Goal: Task Accomplishment & Management: Use online tool/utility

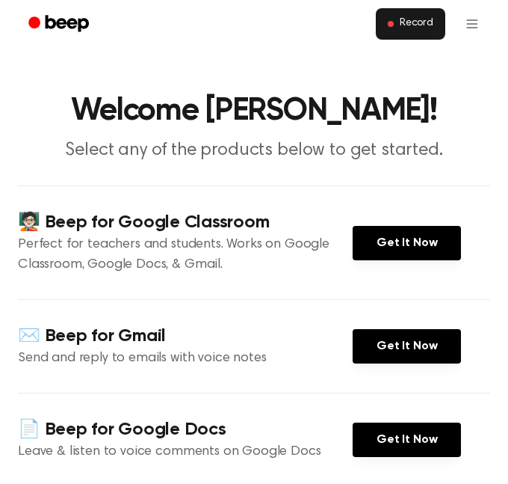
click at [405, 20] on span "Record" at bounding box center [417, 23] width 34 height 13
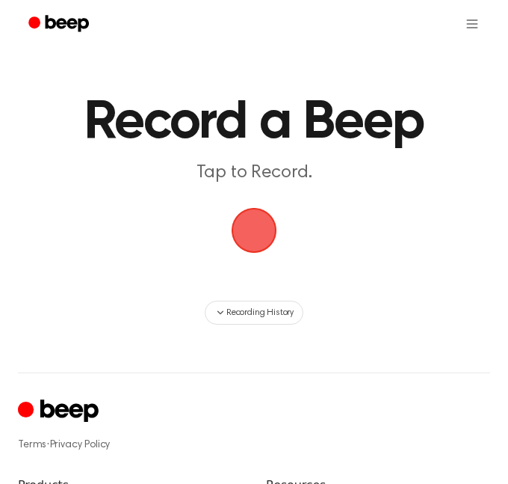
click at [150, 177] on p "Tap to Record." at bounding box center [254, 172] width 442 height 22
click at [246, 220] on span "button" at bounding box center [253, 230] width 55 height 55
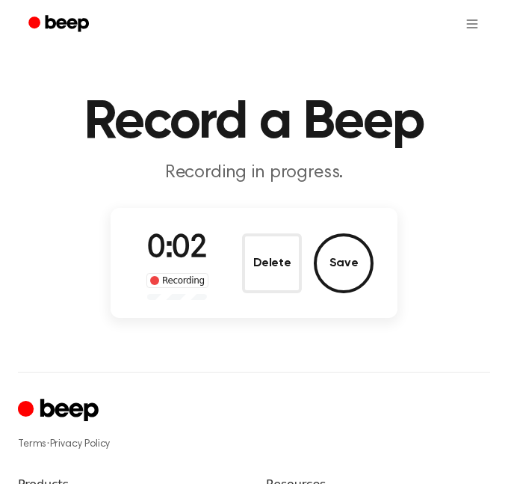
scroll to position [345, 0]
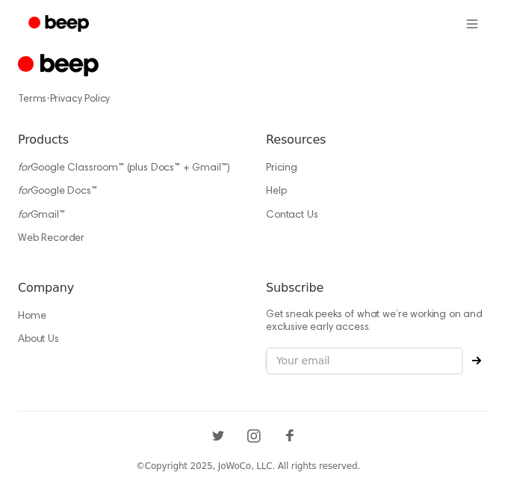
click at [169, 73] on div at bounding box center [254, 69] width 472 height 34
click at [53, 19] on icon "Beep" at bounding box center [67, 23] width 43 height 16
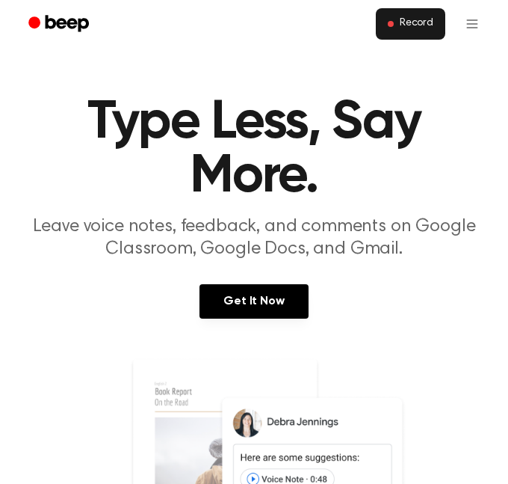
click at [404, 24] on span "Record" at bounding box center [417, 23] width 34 height 13
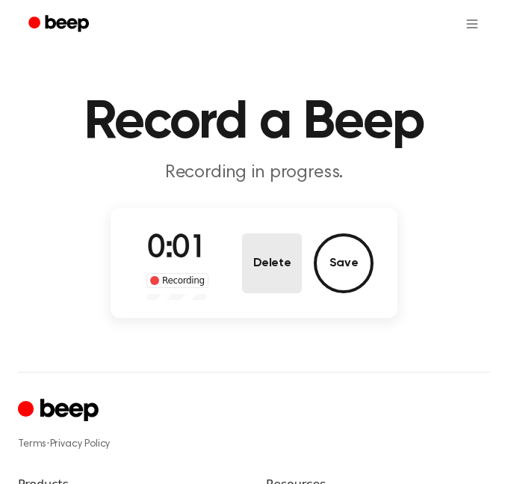
click at [288, 271] on button "Delete" at bounding box center [272, 263] width 60 height 60
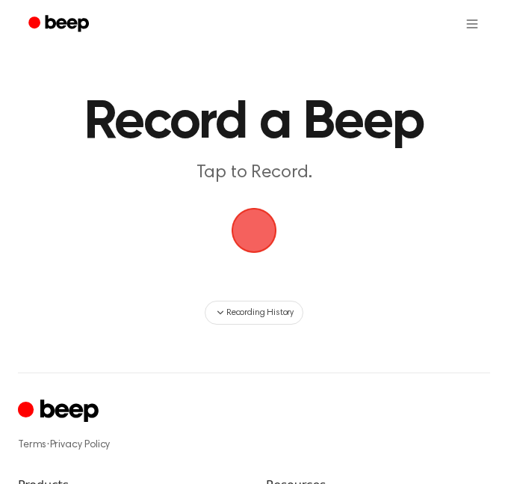
click at [250, 235] on span "button" at bounding box center [254, 230] width 60 height 60
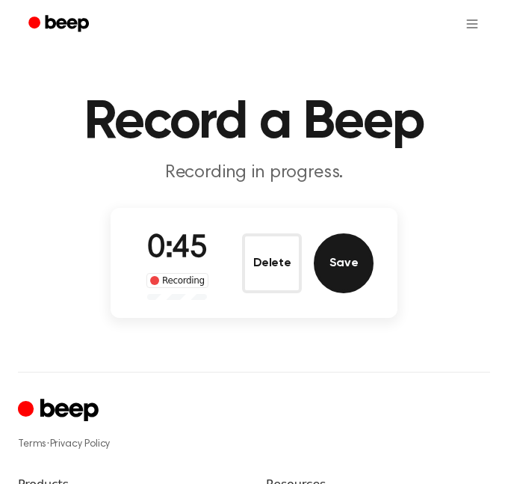
click at [343, 273] on button "Save" at bounding box center [344, 263] width 60 height 60
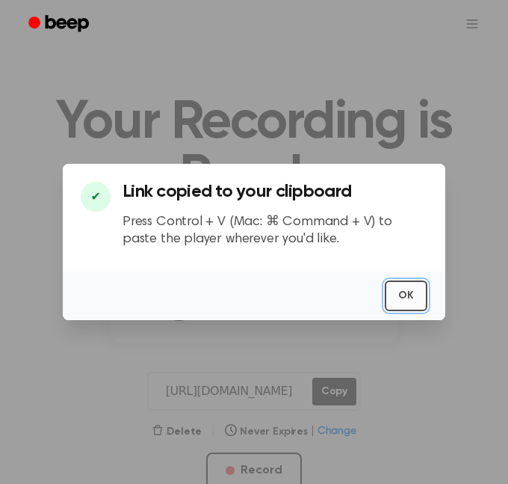
click at [395, 295] on button "OK" at bounding box center [406, 295] width 43 height 31
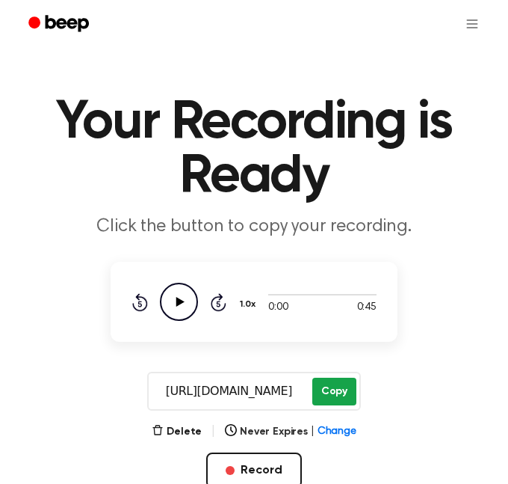
click at [325, 392] on button "Copy" at bounding box center [334, 391] width 44 height 28
